Goal: Find contact information: Find contact information

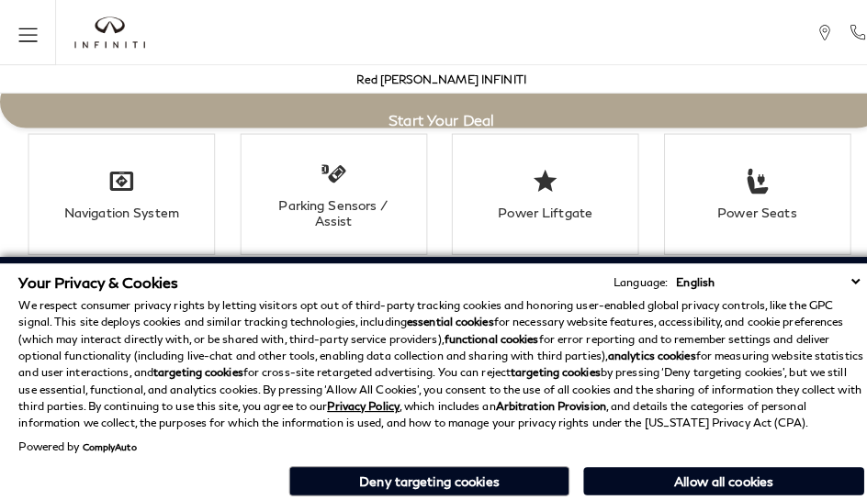
scroll to position [3250, 0]
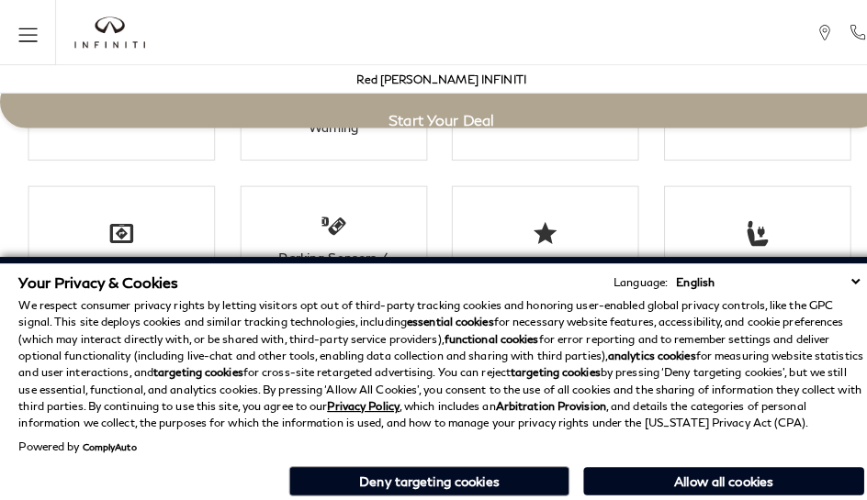
click at [459, 301] on p "We respect consumer privacy rights by letting visitors opt out of third-party t…" at bounding box center [433, 358] width 830 height 132
click at [459, 411] on p "We respect consumer privacy rights by letting visitors opt out of third-party t…" at bounding box center [433, 358] width 830 height 132
click at [83, 209] on li "Navigation System" at bounding box center [120, 242] width 184 height 119
click at [734, 301] on p "We respect consumer privacy rights by letting visitors opt out of third-party t…" at bounding box center [433, 358] width 830 height 132
click at [734, 347] on p "We respect consumer privacy rights by letting visitors opt out of third-party t…" at bounding box center [433, 358] width 830 height 132
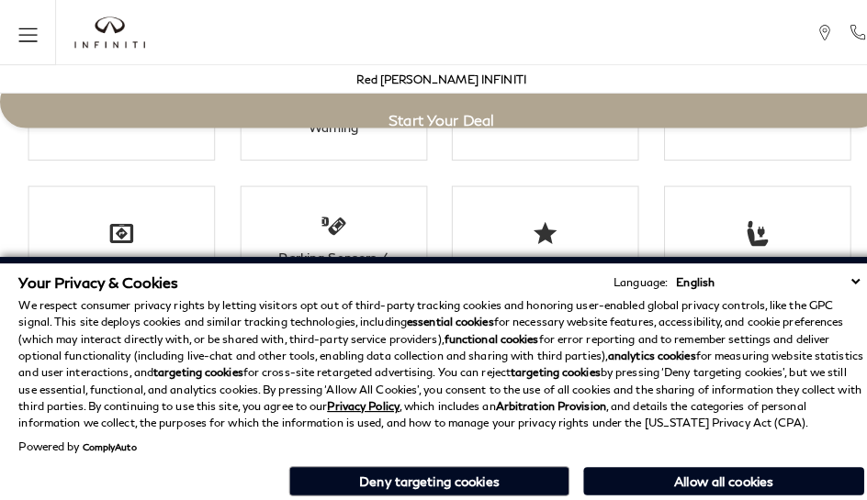
click at [734, 494] on div "Your Privacy & Cookies Language: English Spanish / Español English / United Kin…" at bounding box center [433, 379] width 837 height 230
click at [689, 301] on p "We respect consumer privacy rights by letting visitors opt out of third-party t…" at bounding box center [433, 358] width 830 height 132
click at [689, 347] on p "We respect consumer privacy rights by letting visitors opt out of third-party t…" at bounding box center [433, 358] width 830 height 132
click at [689, 494] on div "Your Privacy & Cookies Language: English Spanish / Español English / United Kin…" at bounding box center [433, 379] width 837 height 230
click at [826, 301] on p "We respect consumer privacy rights by letting visitors opt out of third-party t…" at bounding box center [433, 358] width 830 height 132
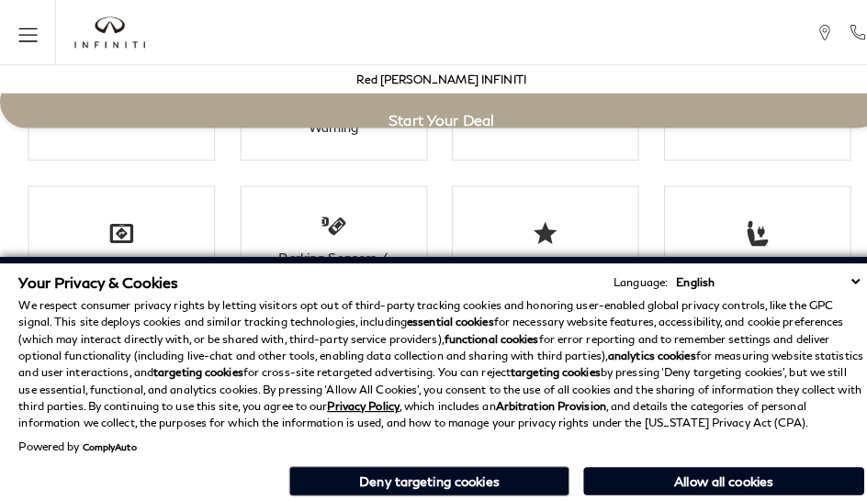
click at [826, 347] on p "We respect consumer privacy rights by letting visitors opt out of third-party t…" at bounding box center [433, 358] width 830 height 132
click at [826, 494] on div "Your Privacy & Cookies Language: English Spanish / Español English / United Kin…" at bounding box center [433, 379] width 837 height 230
click at [780, 301] on p "We respect consumer privacy rights by letting visitors opt out of third-party t…" at bounding box center [433, 358] width 830 height 132
click at [780, 347] on p "We respect consumer privacy rights by letting visitors opt out of third-party t…" at bounding box center [433, 358] width 830 height 132
click at [597, 301] on p "We respect consumer privacy rights by letting visitors opt out of third-party t…" at bounding box center [433, 358] width 830 height 132
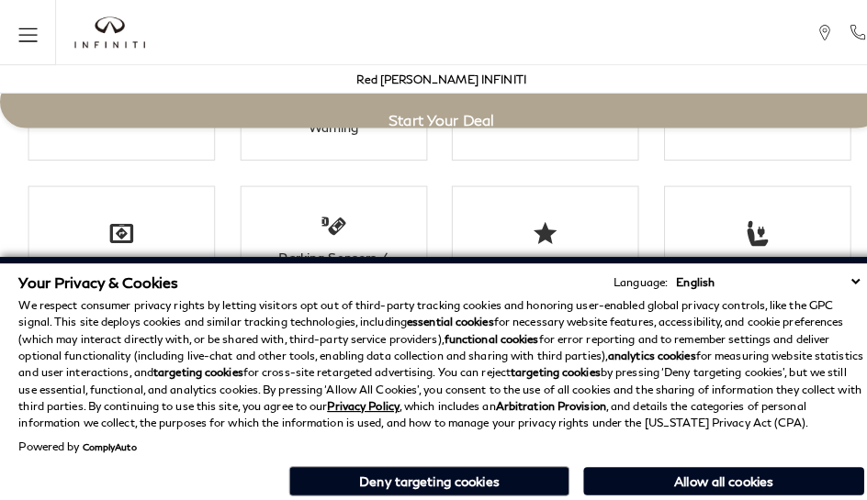
click at [597, 347] on strong "analytics cookies" at bounding box center [640, 349] width 86 height 14
click at [597, 494] on div "Your Privacy & Cookies Language: English Spanish / Español English / United Kin…" at bounding box center [433, 379] width 837 height 230
click at [413, 301] on p "We respect consumer privacy rights by letting visitors opt out of third-party t…" at bounding box center [433, 358] width 830 height 132
click at [413, 347] on p "We respect consumer privacy rights by letting visitors opt out of third-party t…" at bounding box center [433, 358] width 830 height 132
click at [413, 494] on div "Your Privacy & Cookies Language: English Spanish / Español English / United Kin…" at bounding box center [433, 379] width 837 height 230
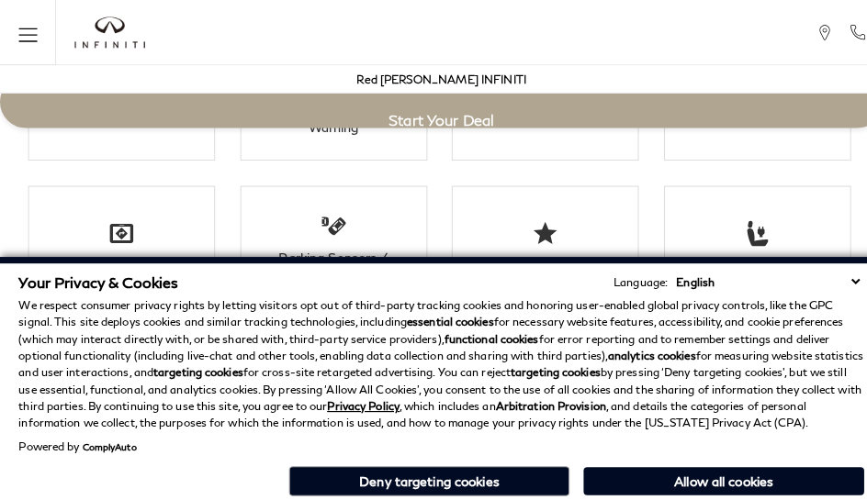
scroll to position [3694, 0]
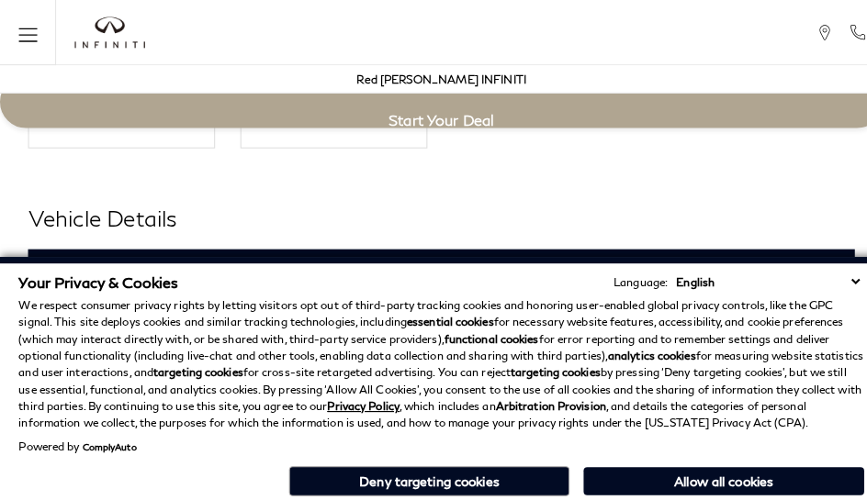
click at [41, 259] on h3 "Exterior" at bounding box center [425, 268] width 768 height 18
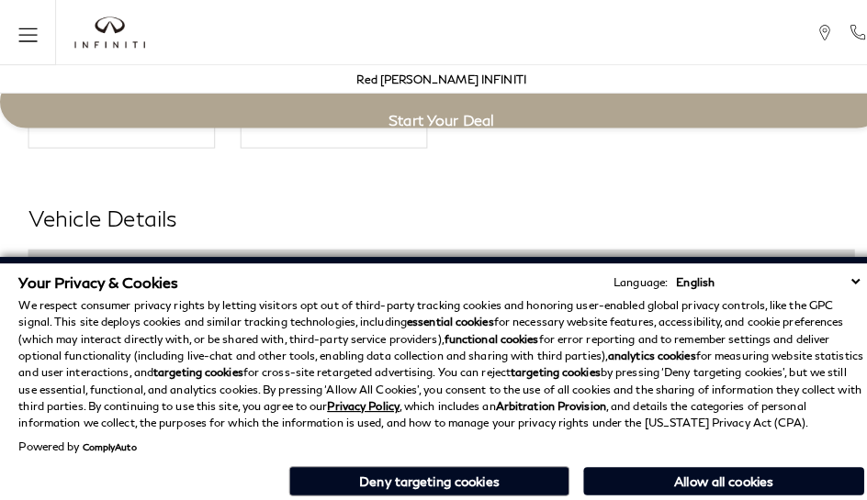
click at [321, 274] on div "Your Privacy & Cookies Language: English Spanish / Español English / United Kin…" at bounding box center [433, 276] width 830 height 17
click at [41, 259] on h3 "Exterior" at bounding box center [425, 268] width 768 height 18
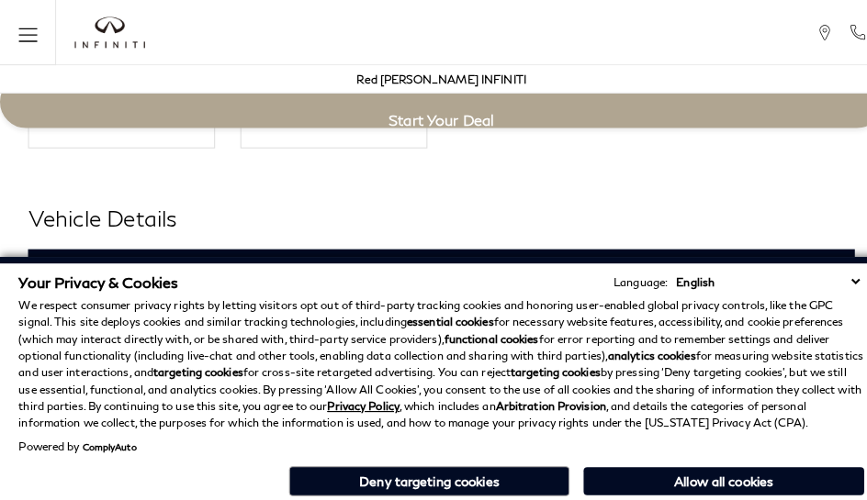
click at [41, 259] on h3 "Exterior" at bounding box center [425, 268] width 768 height 18
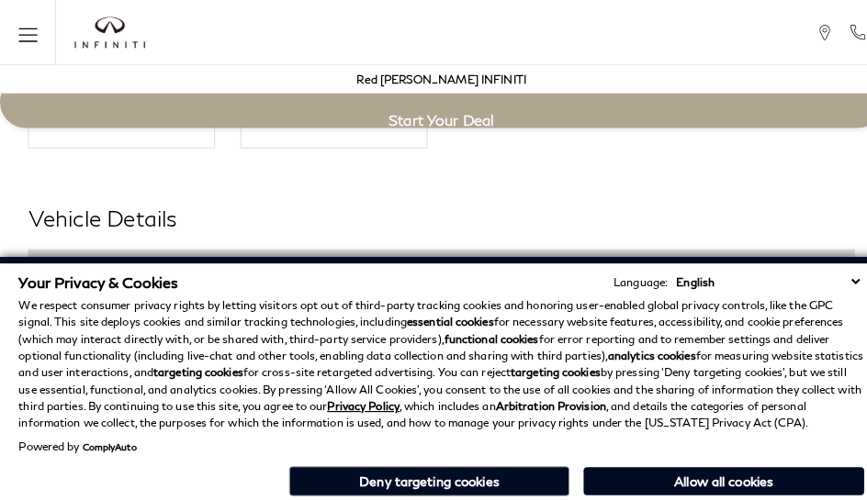
click at [459, 198] on h2 "Vehicle Details" at bounding box center [434, 214] width 812 height 33
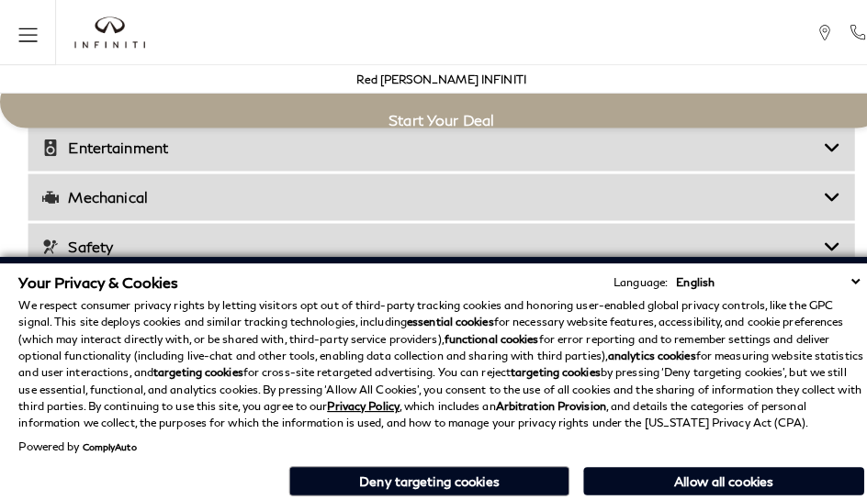
scroll to position [3020, 0]
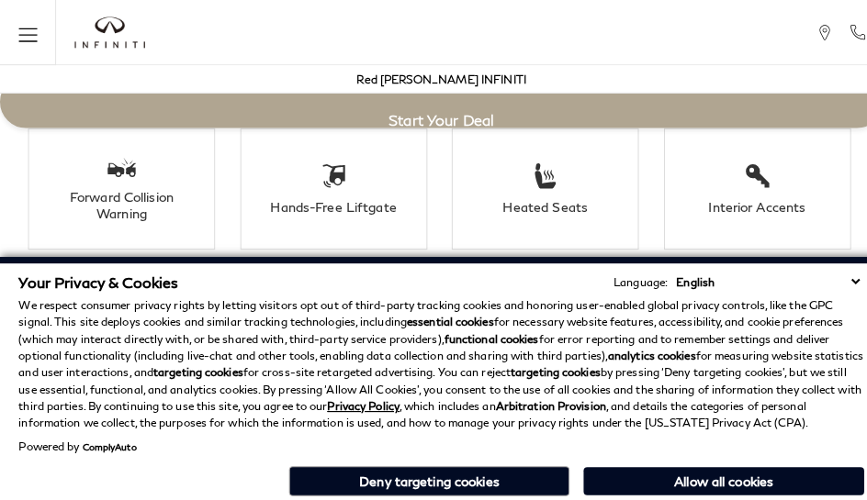
click link "Call sales Phone Number 719-215-8318" at bounding box center [0, 0] width 0 height 0
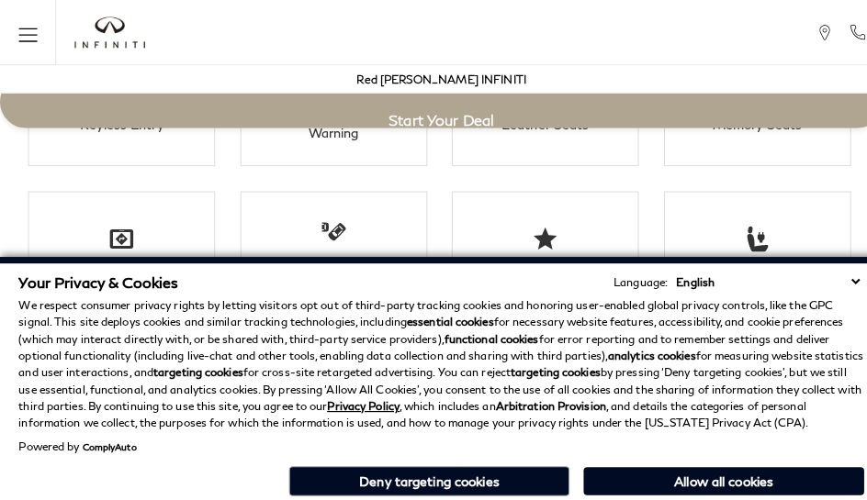
scroll to position [3254, 0]
